Goal: Information Seeking & Learning: Learn about a topic

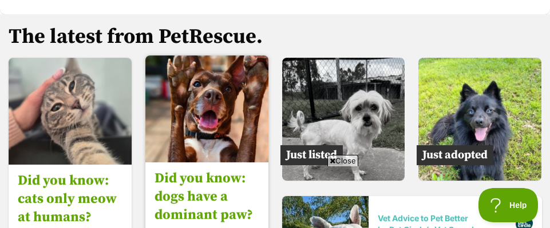
scroll to position [2117, 0]
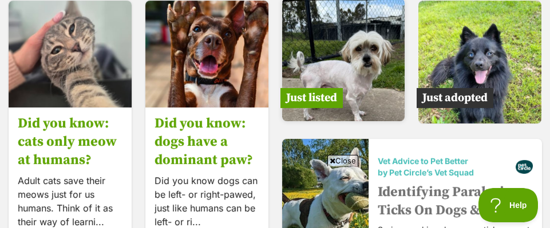
click at [316, 88] on span "Just listed" at bounding box center [311, 98] width 62 height 20
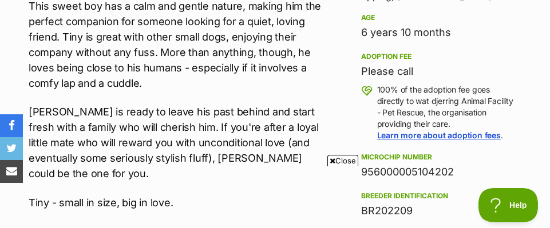
scroll to position [858, 0]
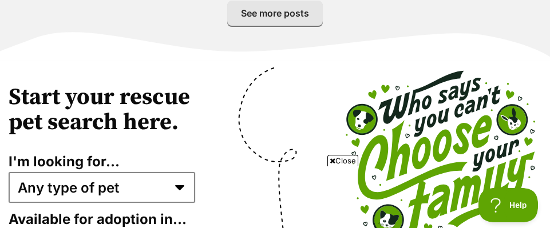
scroll to position [2518, 0]
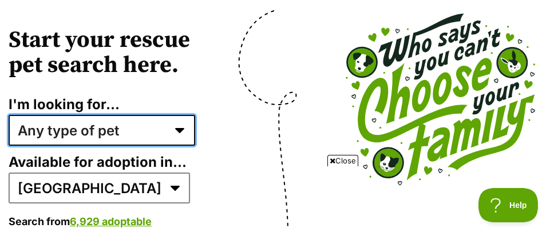
click at [180, 115] on select "Any type of pet Dogs Cats Other pets Pets looking for a home together Pets need…" at bounding box center [102, 130] width 187 height 31
click at [9, 115] on select "Any type of pet Dogs Cats Other pets Pets looking for a home together Pets need…" at bounding box center [102, 130] width 187 height 31
click at [179, 115] on select "Any type of pet Dogs Cats Other pets Pets looking for a home together Pets need…" at bounding box center [102, 130] width 187 height 31
select select "senior_dogs"
click at [9, 115] on select "Any type of pet Dogs Cats Other pets Pets looking for a home together Pets need…" at bounding box center [102, 130] width 187 height 31
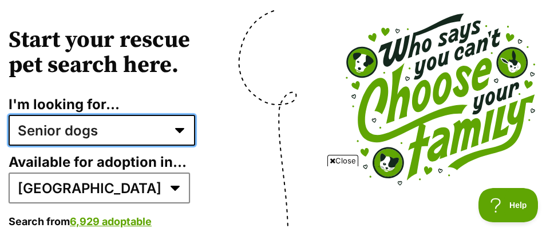
scroll to position [2575, 0]
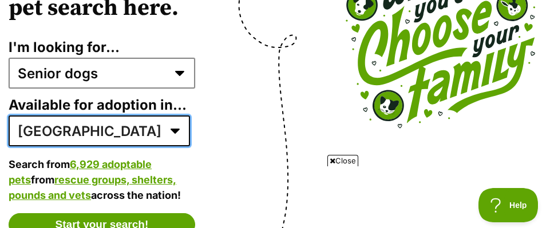
click at [89, 116] on select "Australia ACT NSW NT QLD SA TAS VIC WA" at bounding box center [99, 131] width 181 height 31
select select "3"
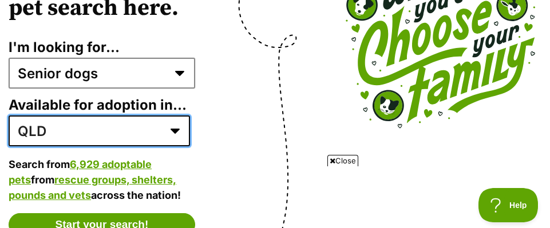
click at [9, 116] on select "Australia ACT NSW NT QLD SA TAS VIC WA" at bounding box center [99, 131] width 181 height 31
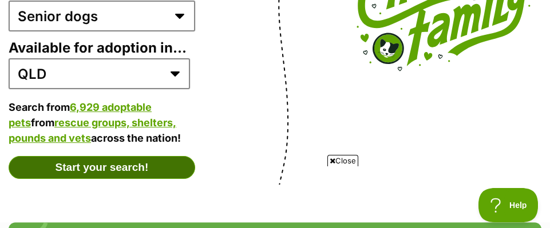
click at [109, 156] on button "Start your search!" at bounding box center [102, 167] width 187 height 23
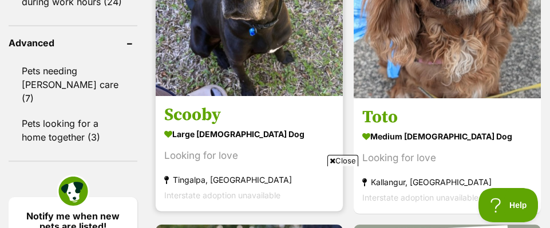
scroll to position [1602, 0]
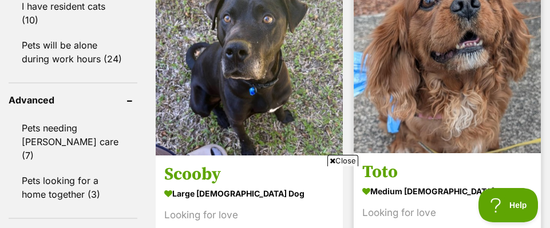
click at [407, 98] on img at bounding box center [447, 59] width 187 height 187
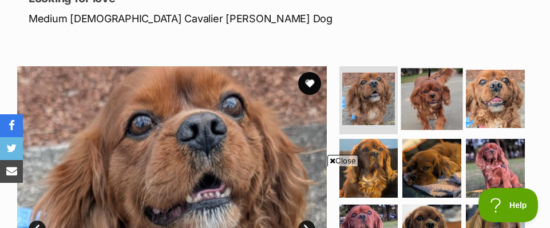
click at [431, 108] on img at bounding box center [432, 99] width 62 height 62
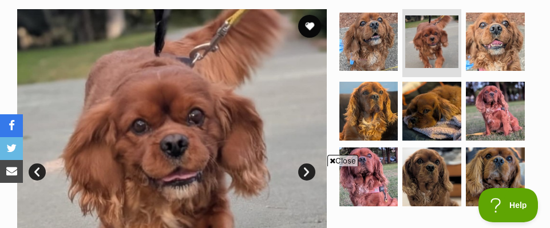
scroll to position [286, 0]
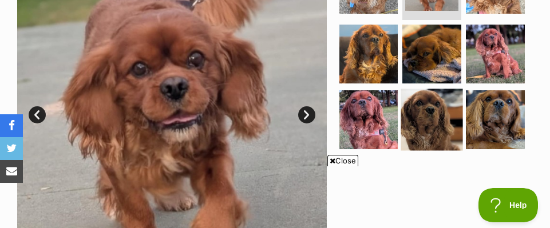
click at [428, 116] on img at bounding box center [432, 120] width 62 height 62
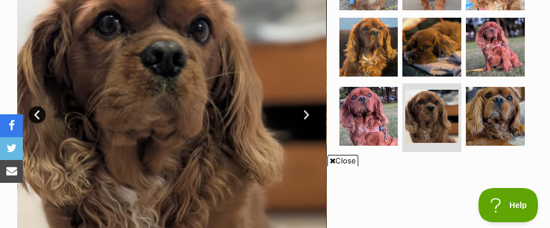
scroll to position [343, 0]
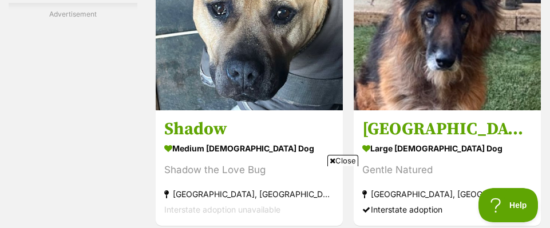
scroll to position [3332, 0]
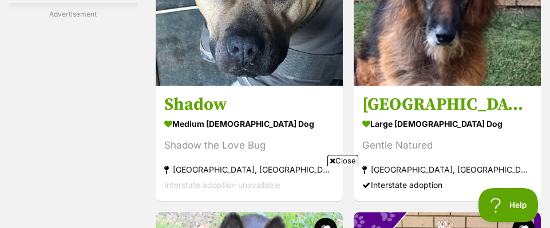
click at [330, 158] on icon at bounding box center [333, 160] width 6 height 7
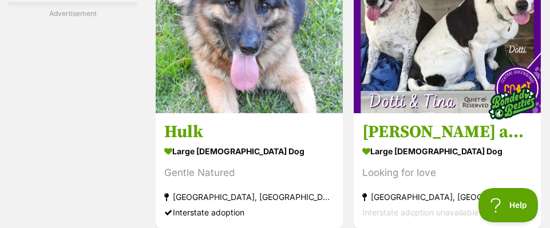
scroll to position [3675, 0]
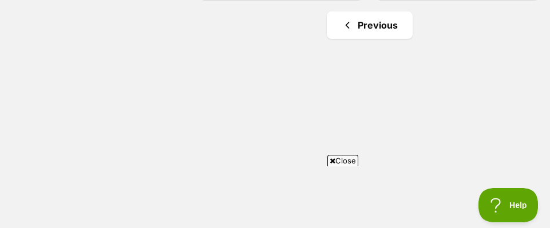
scroll to position [2259, 0]
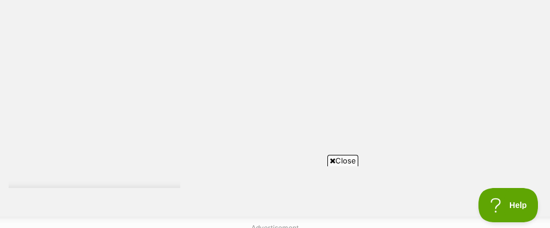
click at [351, 160] on span "Close" at bounding box center [342, 160] width 31 height 11
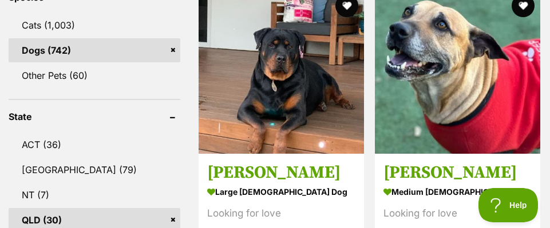
scroll to position [545, 0]
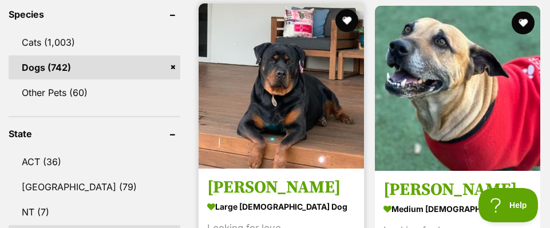
click at [290, 90] on img at bounding box center [281, 85] width 165 height 165
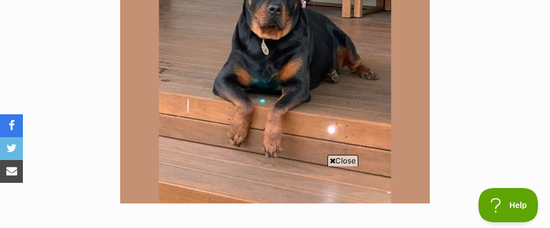
scroll to position [401, 0]
